Goal: Information Seeking & Learning: Learn about a topic

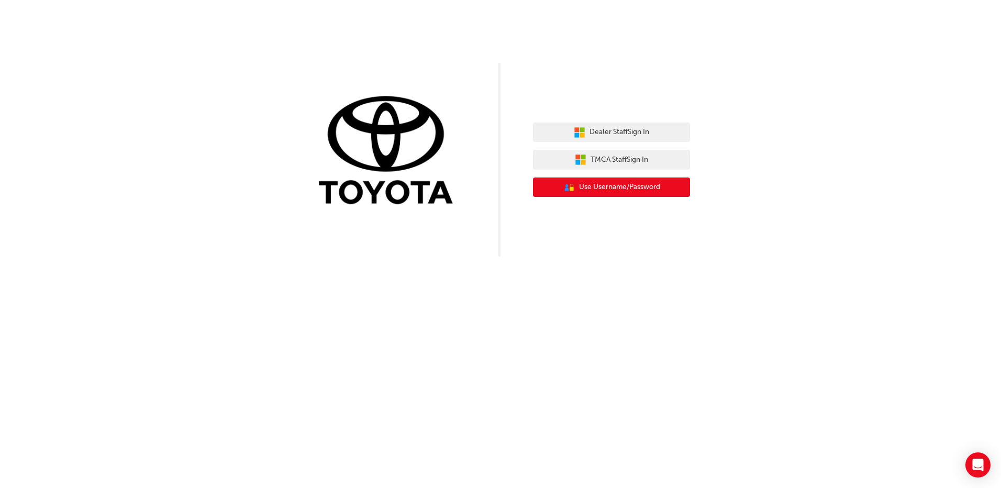
click at [615, 191] on span "Use Username/Password" at bounding box center [619, 187] width 81 height 12
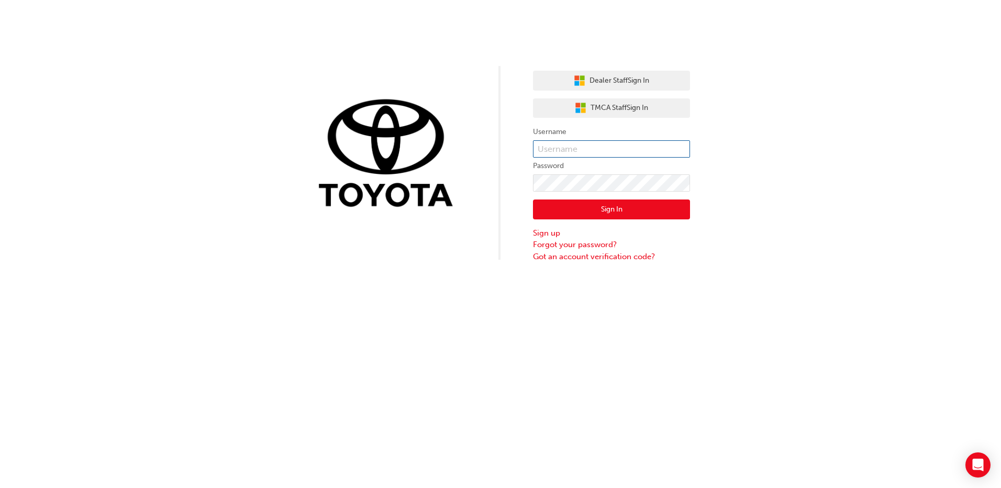
type input "ben.valks@grandmotors.com.au"
click at [623, 214] on button "Sign In" at bounding box center [611, 209] width 157 height 20
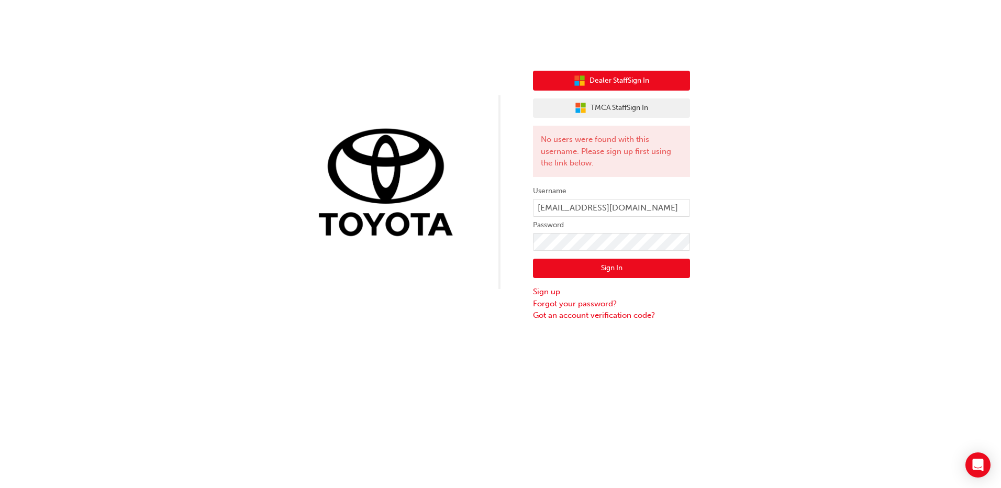
click at [630, 86] on span "Dealer Staff Sign In" at bounding box center [619, 81] width 60 height 12
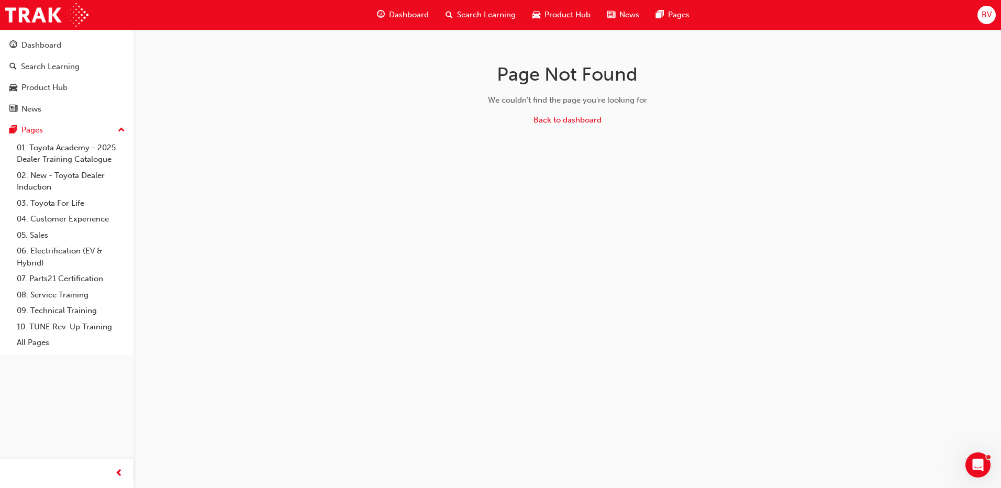
click at [413, 15] on span "Dashboard" at bounding box center [409, 15] width 40 height 12
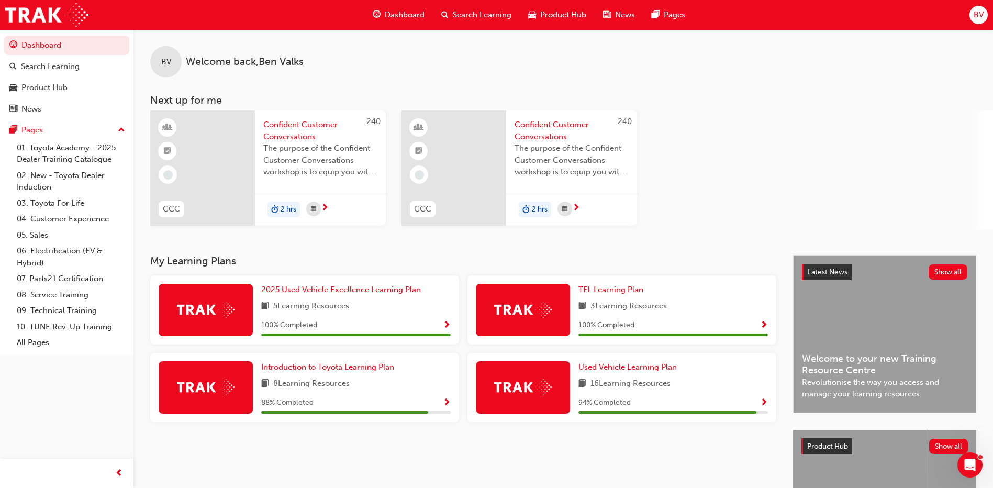
click at [238, 203] on div at bounding box center [202, 167] width 105 height 115
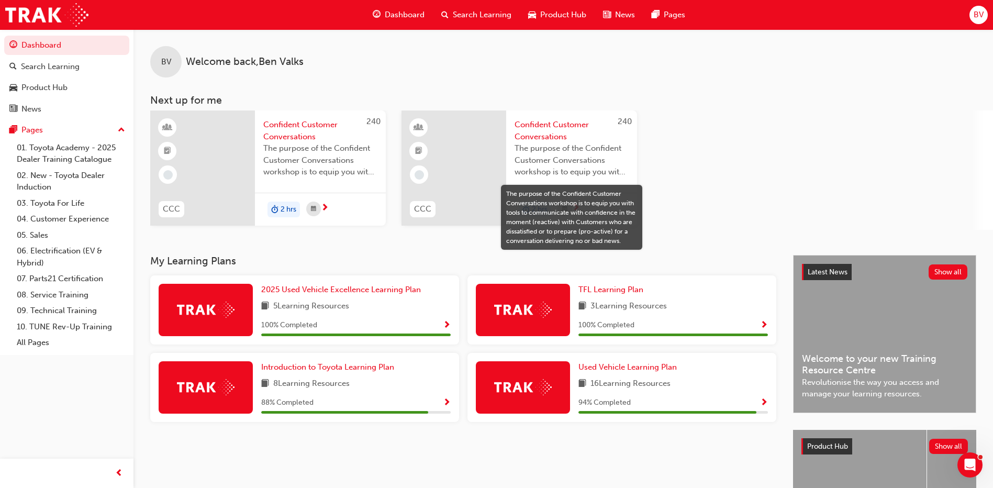
click at [531, 160] on span "The purpose of the Confident Customer Conversations workshop is to equip you wi…" at bounding box center [572, 160] width 114 height 36
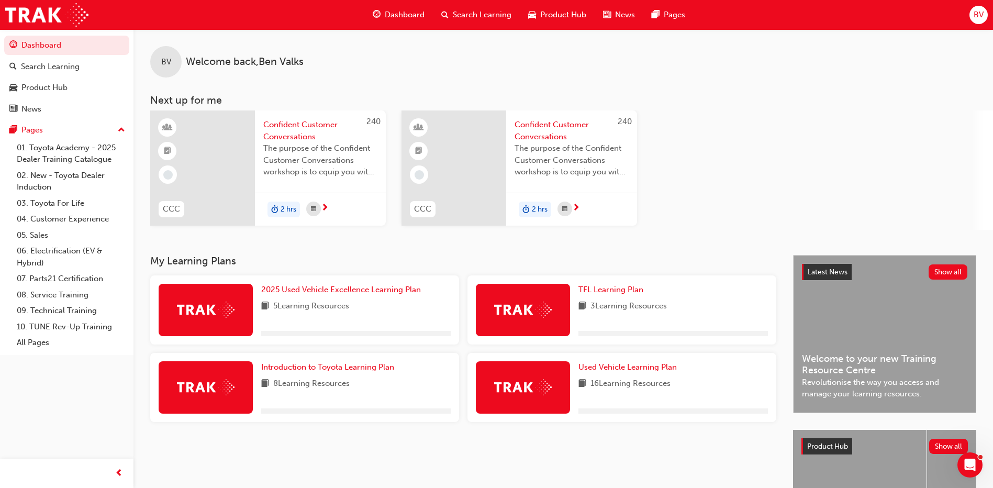
scroll to position [122, 0]
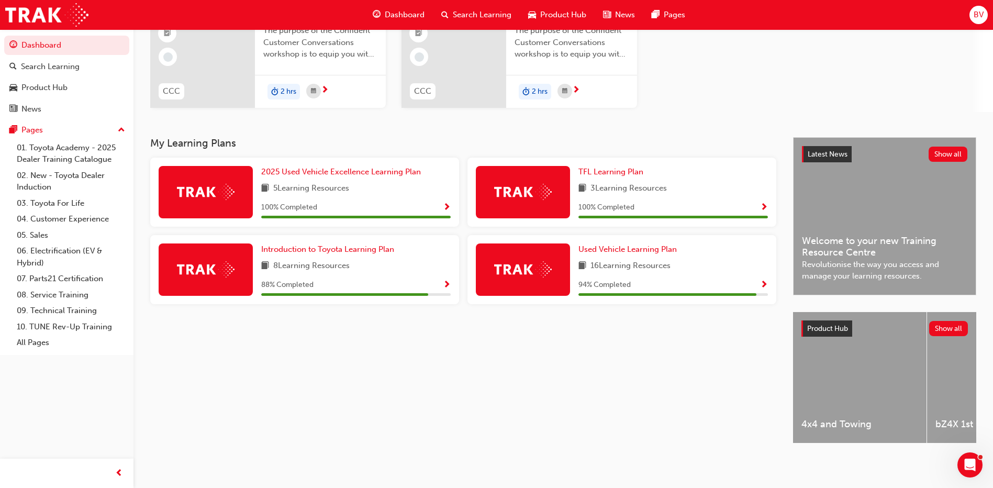
click at [530, 272] on img at bounding box center [523, 269] width 58 height 16
click at [299, 244] on span "Introduction to Toyota Learning Plan" at bounding box center [327, 248] width 133 height 9
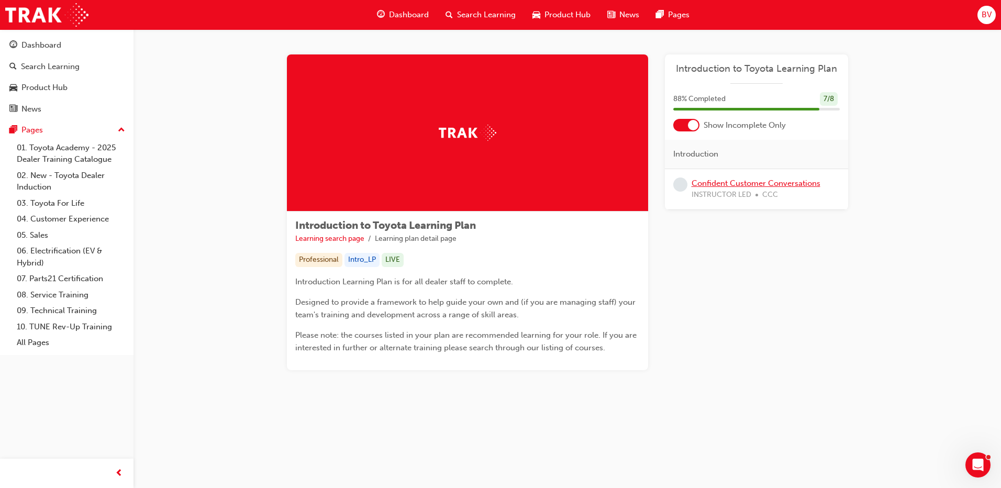
click at [732, 185] on link "Confident Customer Conversations" at bounding box center [755, 182] width 129 height 9
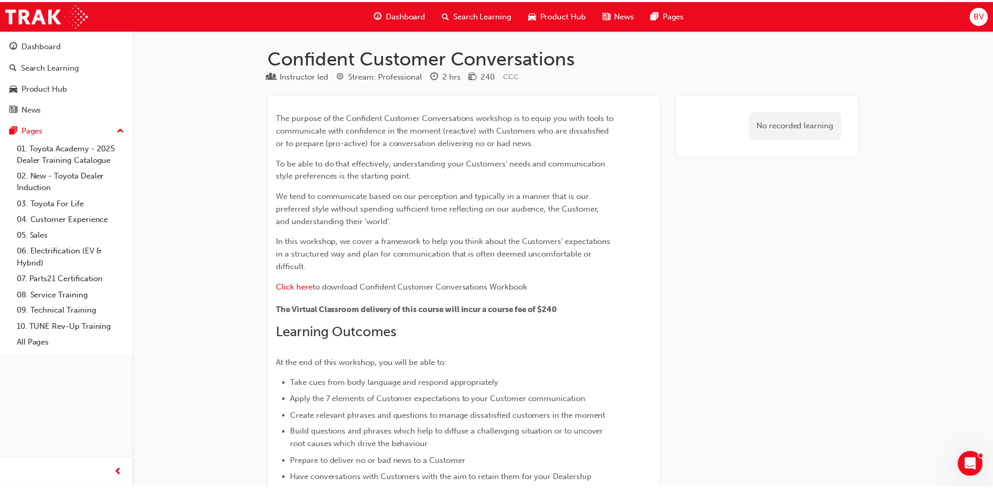
scroll to position [847, 0]
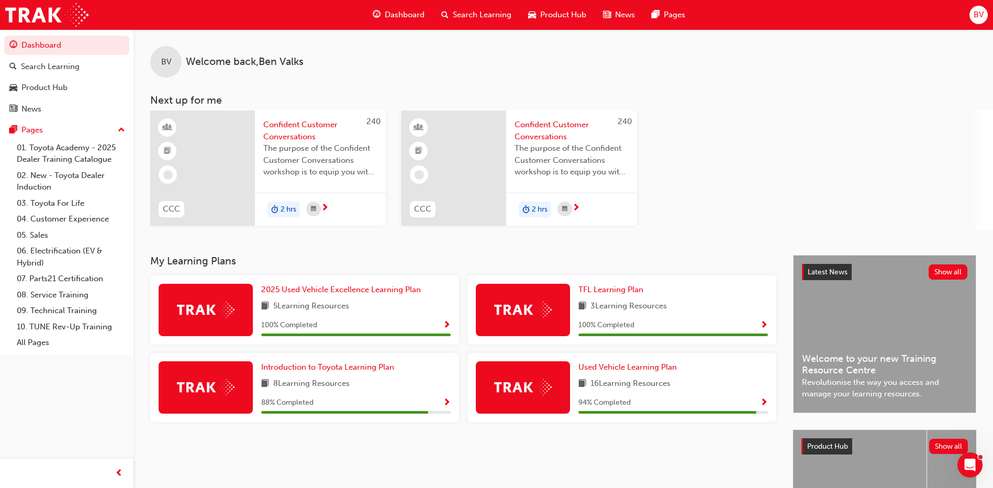
click at [606, 374] on div "Used Vehicle Learning Plan 16 Learning Resources 94 % Completed" at bounding box center [672, 387] width 189 height 52
click at [607, 367] on span "Used Vehicle Learning Plan" at bounding box center [627, 366] width 98 height 9
click at [457, 9] on span "Search Learning" at bounding box center [482, 15] width 59 height 12
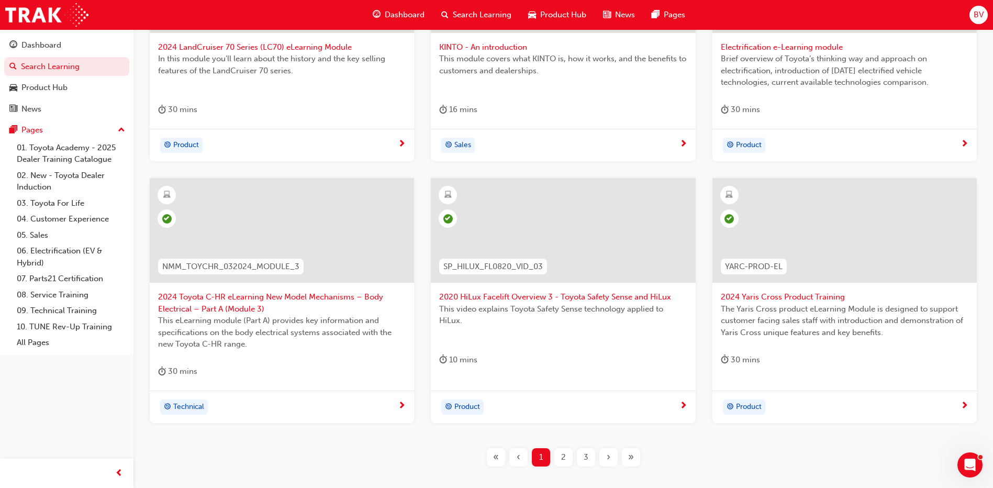
scroll to position [377, 0]
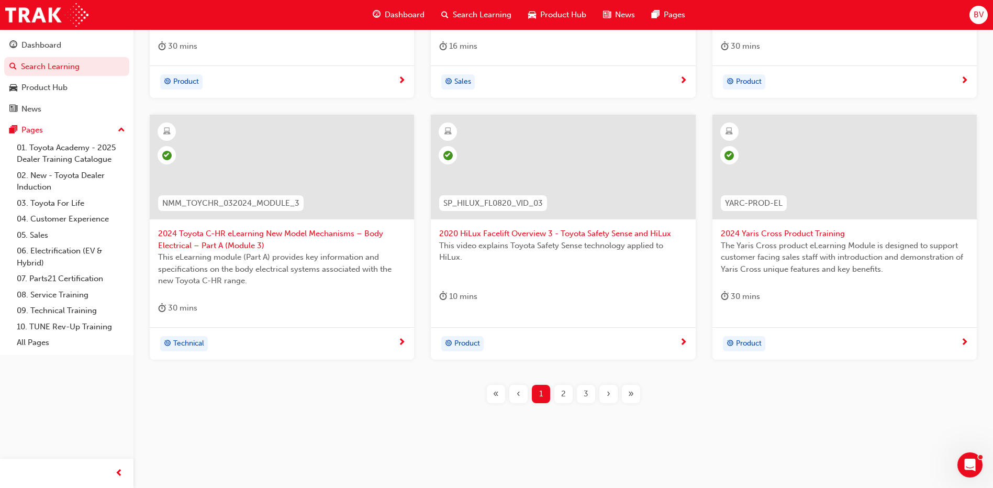
click at [560, 396] on div "2" at bounding box center [563, 394] width 18 height 18
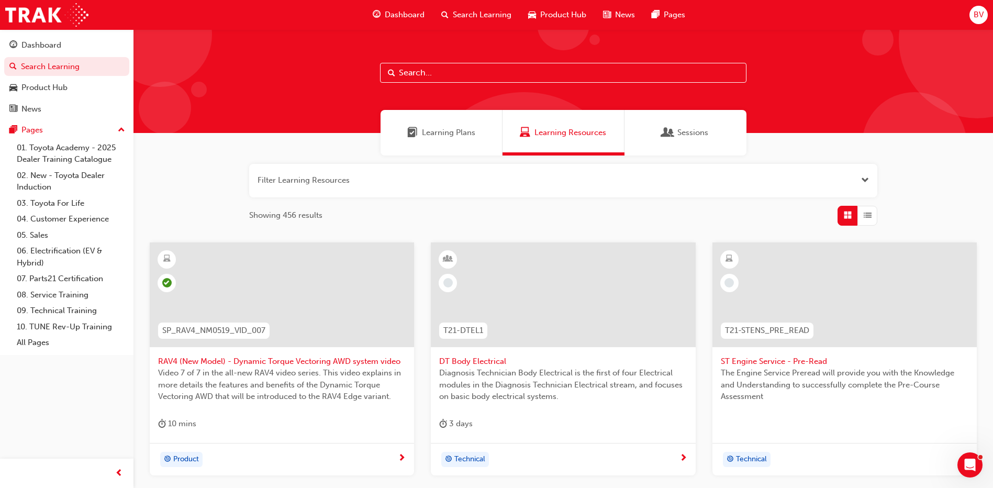
click at [448, 133] on span "Learning Plans" at bounding box center [448, 133] width 53 height 12
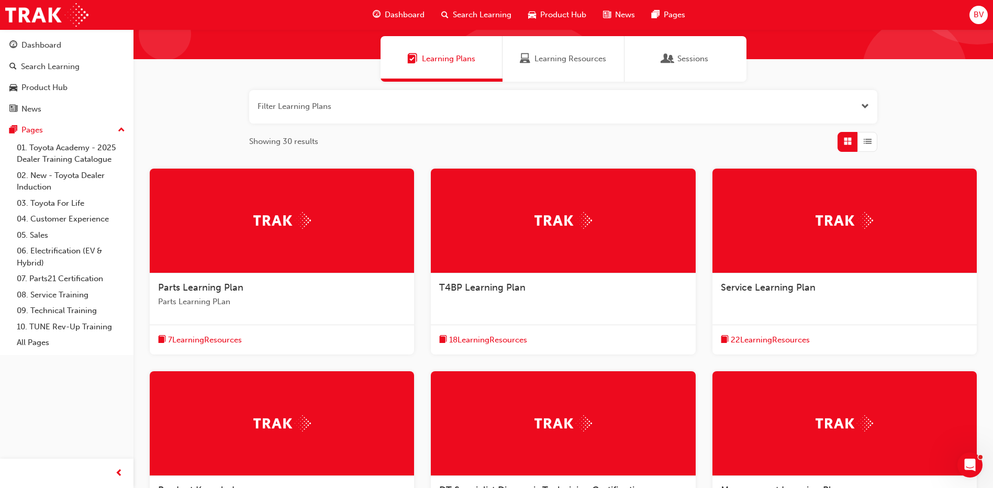
scroll to position [21, 0]
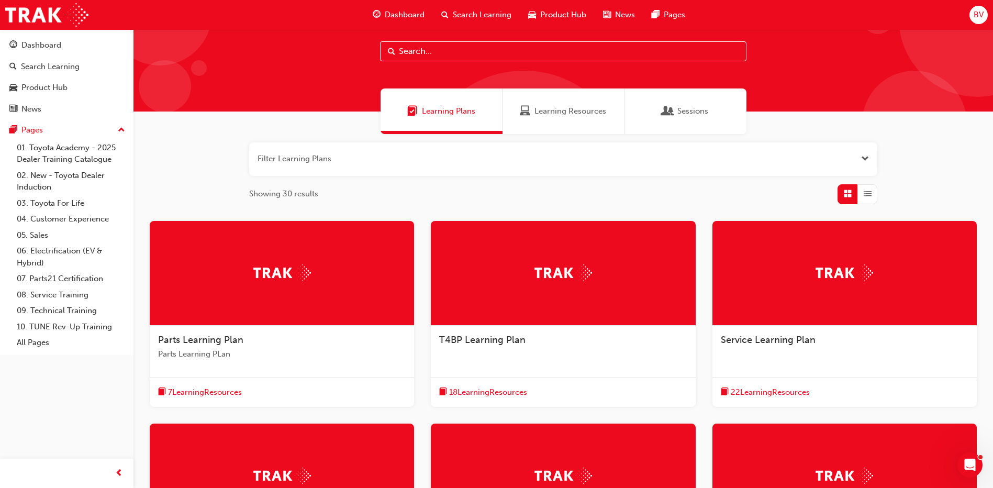
click at [669, 113] on span "Sessions" at bounding box center [668, 111] width 10 height 12
